Goal: Task Accomplishment & Management: Use online tool/utility

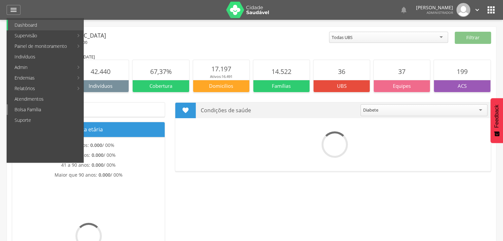
click at [42, 112] on link "Bolsa Família" at bounding box center [45, 109] width 75 height 11
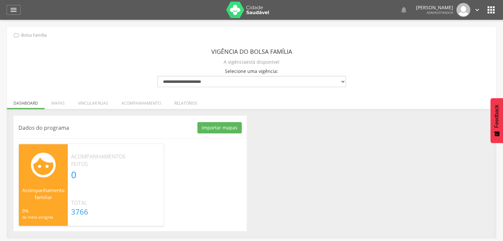
click at [57, 106] on li "Mapas" at bounding box center [58, 102] width 27 height 16
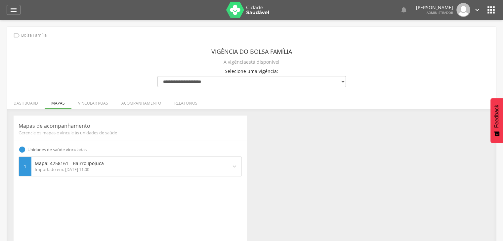
click at [93, 105] on li "Vincular ruas" at bounding box center [92, 102] width 43 height 16
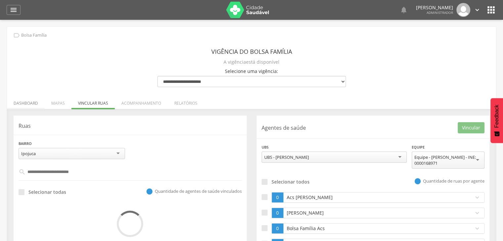
click at [29, 105] on li "Dashboard" at bounding box center [26, 102] width 38 height 16
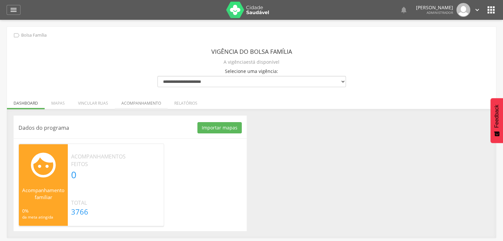
click at [120, 107] on li "Acompanhamento" at bounding box center [141, 102] width 53 height 16
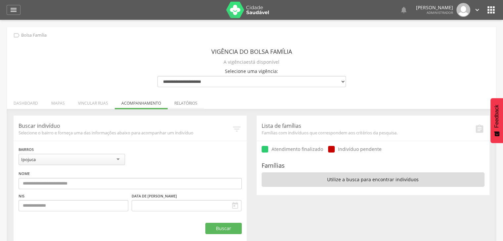
click at [178, 102] on li "Relatórios" at bounding box center [186, 102] width 36 height 16
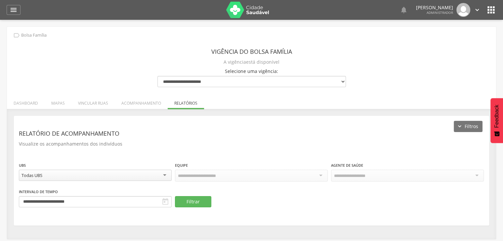
click at [141, 104] on li "Acompanhamento" at bounding box center [141, 102] width 53 height 16
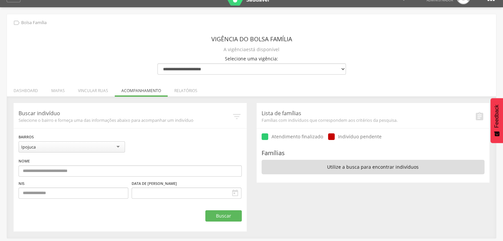
scroll to position [20, 0]
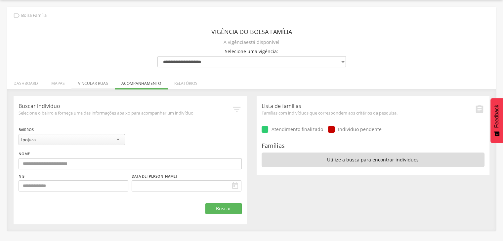
click at [90, 84] on li "Vincular ruas" at bounding box center [92, 82] width 43 height 16
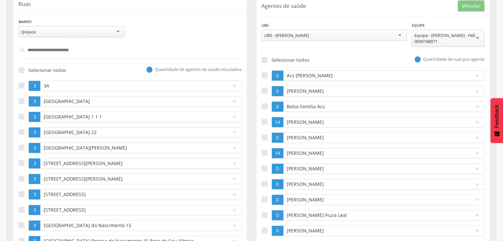
scroll to position [119, 0]
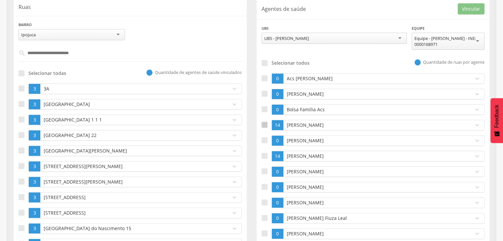
click at [264, 124] on div at bounding box center [265, 125] width 6 height 6
click at [21, 88] on div at bounding box center [22, 89] width 6 height 6
click at [20, 102] on div at bounding box center [22, 104] width 6 height 6
click at [20, 122] on label at bounding box center [24, 120] width 10 height 11
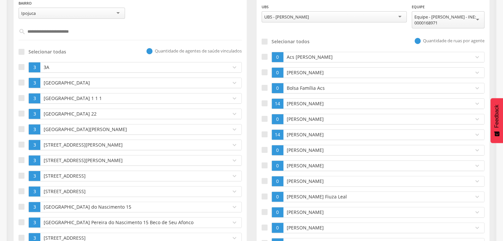
scroll to position [152, 0]
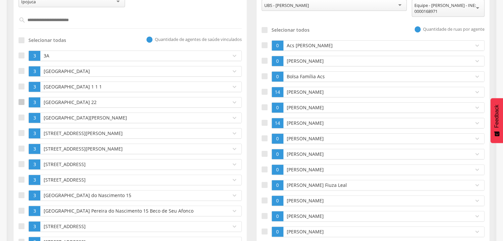
drag, startPoint x: 23, startPoint y: 97, endPoint x: 22, endPoint y: 101, distance: 4.2
click at [22, 100] on label at bounding box center [24, 102] width 10 height 11
drag, startPoint x: 24, startPoint y: 115, endPoint x: 22, endPoint y: 120, distance: 5.1
click at [24, 116] on div at bounding box center [22, 118] width 6 height 6
click at [20, 131] on div at bounding box center [22, 133] width 6 height 6
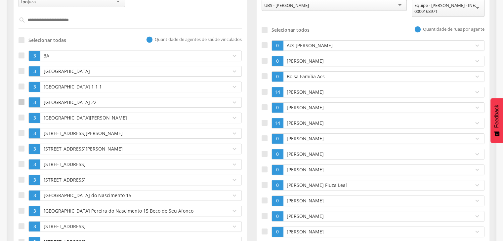
click at [24, 99] on div at bounding box center [22, 102] width 6 height 6
click at [20, 148] on div at bounding box center [22, 149] width 6 height 6
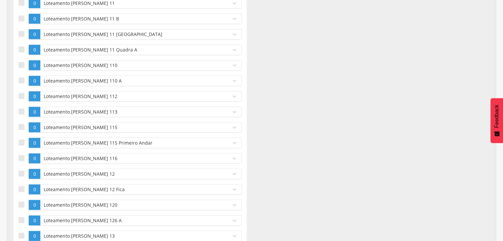
scroll to position [0, 0]
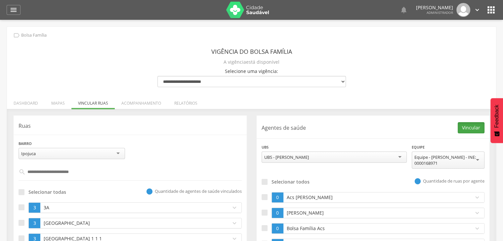
click at [465, 129] on button "Vincular" at bounding box center [471, 127] width 27 height 11
click at [138, 98] on li "Acompanhamento" at bounding box center [141, 102] width 53 height 16
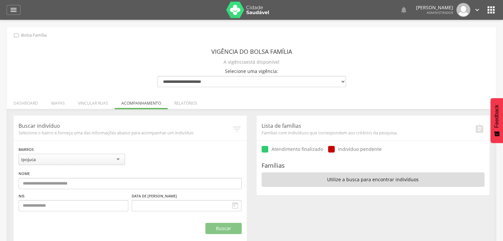
click at [80, 105] on li "Vincular ruas" at bounding box center [92, 102] width 43 height 16
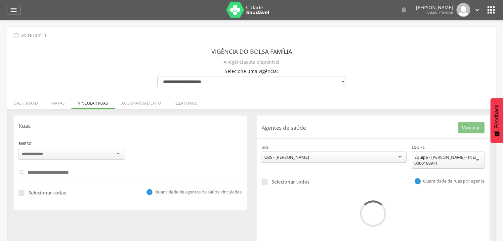
click at [57, 111] on div "Dados do programa Importar mapas As ruas do(s) mapa(s) estão sendo processadas.…" at bounding box center [251, 180] width 489 height 143
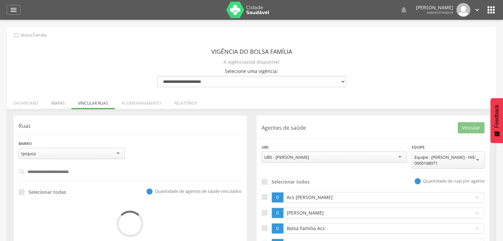
click at [57, 106] on li "Mapas" at bounding box center [58, 102] width 27 height 16
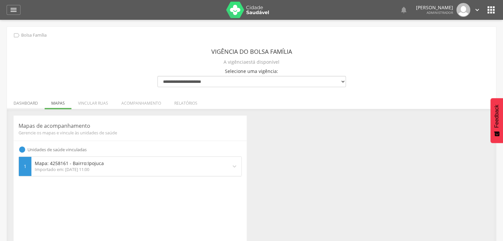
click at [21, 106] on li "Dashboard" at bounding box center [26, 102] width 38 height 16
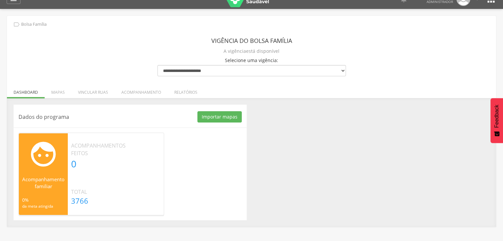
scroll to position [20, 0]
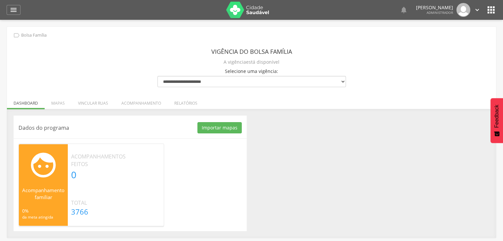
click at [476, 10] on icon "" at bounding box center [476, 9] width 7 height 7
click at [449, 30] on link "Sair" at bounding box center [454, 31] width 52 height 8
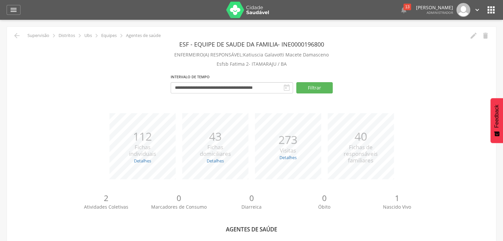
click at [488, 8] on icon "" at bounding box center [491, 10] width 11 height 11
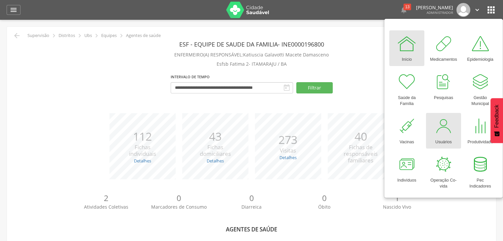
click at [444, 128] on div at bounding box center [443, 126] width 20 height 20
